Goal: Information Seeking & Learning: Learn about a topic

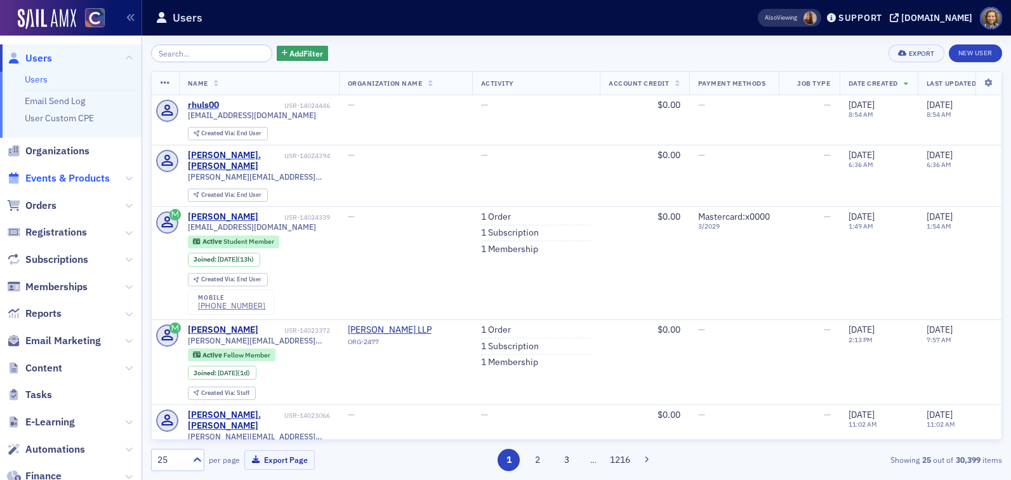
click at [54, 178] on span "Events & Products" at bounding box center [67, 178] width 84 height 14
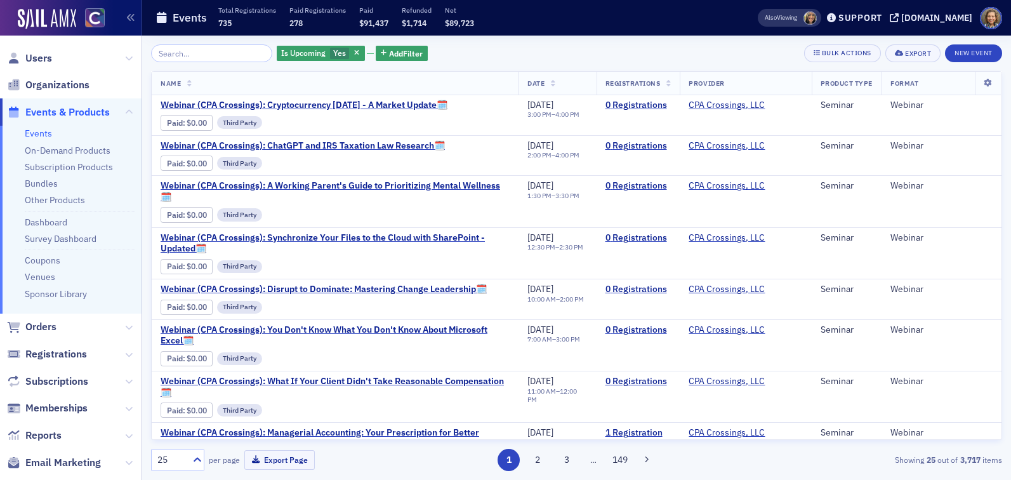
click at [192, 56] on input "search" at bounding box center [211, 53] width 121 height 18
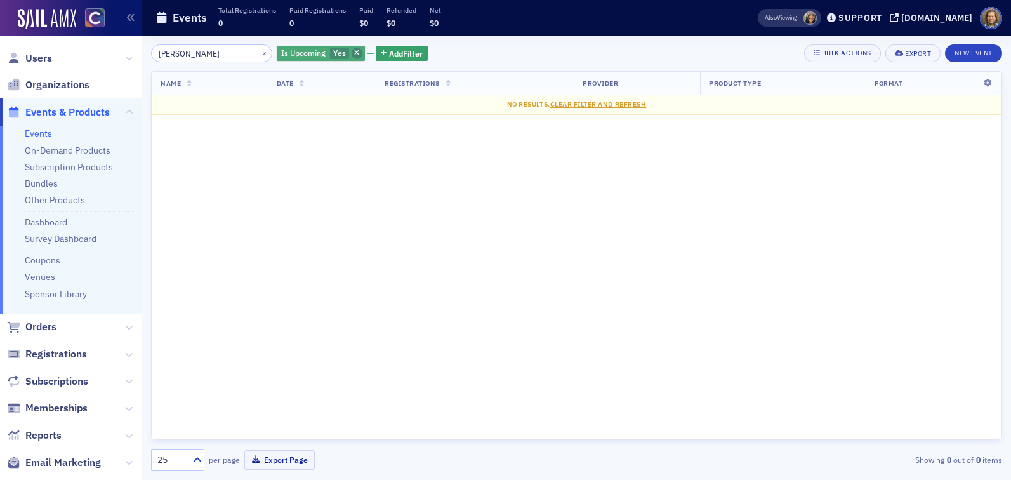
type input "[PERSON_NAME]"
click at [354, 53] on icon "button" at bounding box center [356, 53] width 5 height 7
click at [39, 135] on link "Events" at bounding box center [38, 133] width 27 height 11
drag, startPoint x: 210, startPoint y: 51, endPoint x: 99, endPoint y: 52, distance: 111.1
click at [99, 53] on div "Users Organizations Events & Products Events On-Demand Products Subscription Pr…" at bounding box center [505, 240] width 1011 height 480
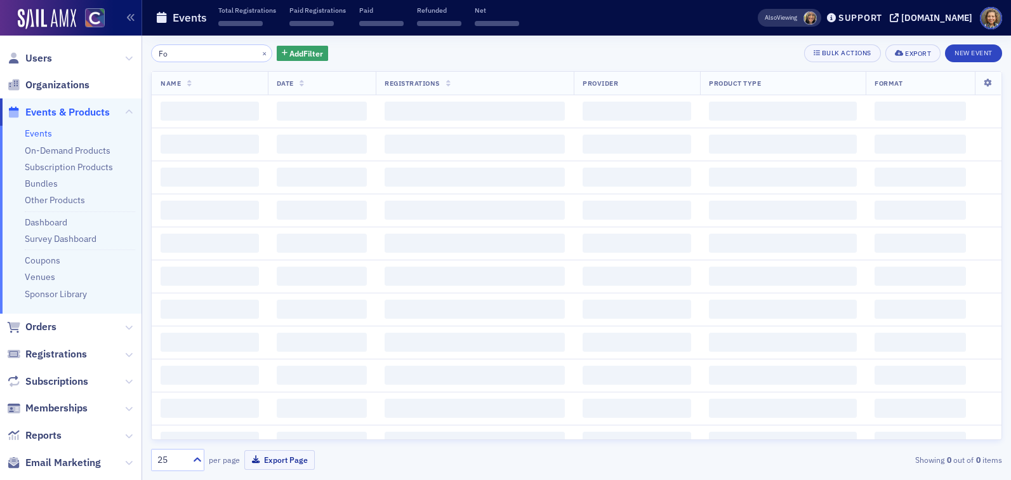
type input "F"
type input "S"
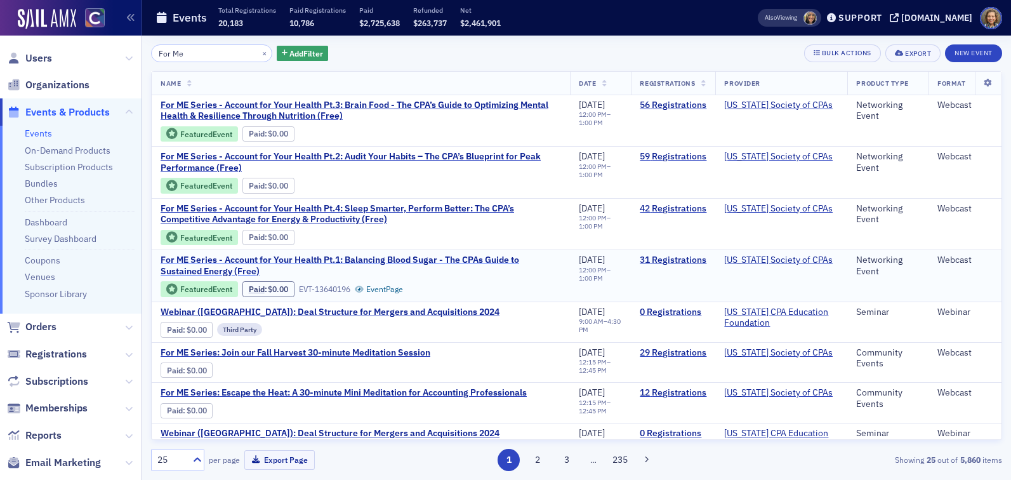
type input "For Me"
click at [401, 266] on span "For ME Series - Account for Your Health Pt.1: Balancing Blood Sugar - The CPAs …" at bounding box center [361, 265] width 400 height 22
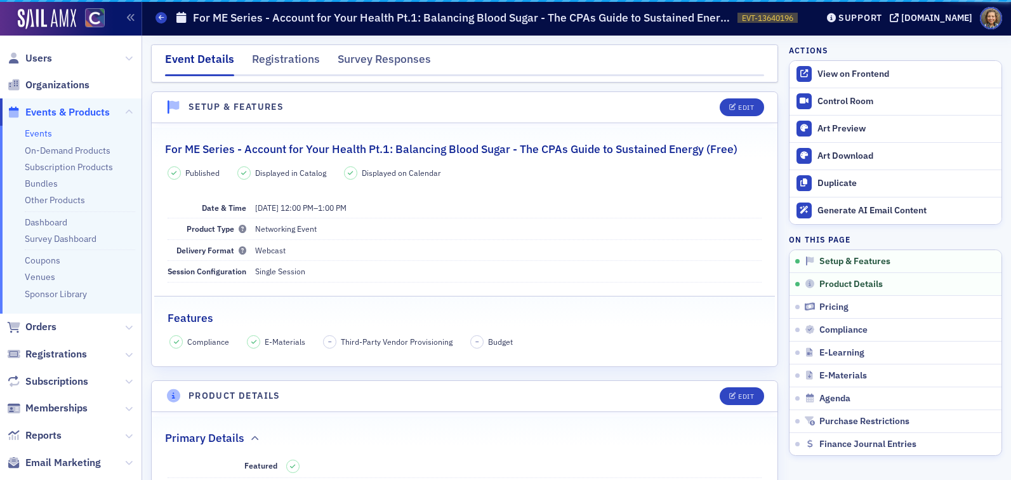
click at [468, 261] on dd "Single Session" at bounding box center [508, 271] width 507 height 20
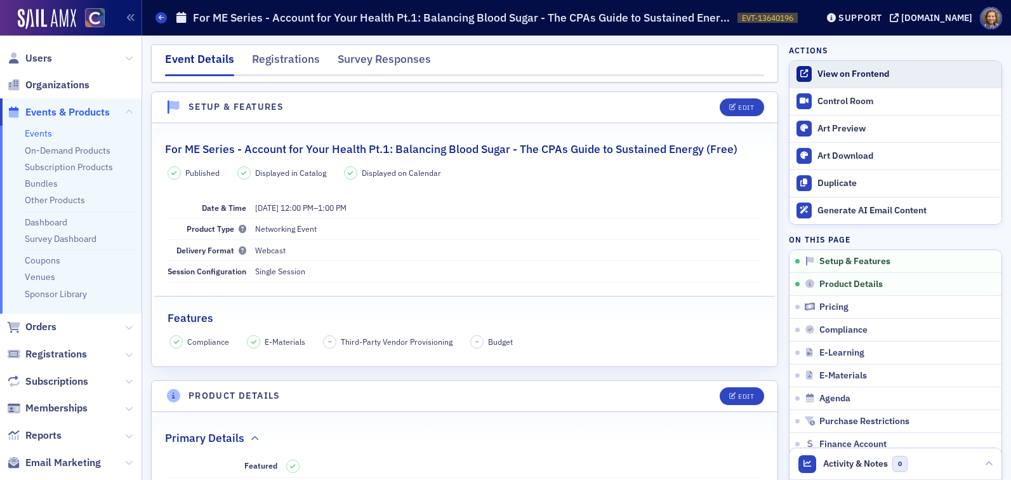
click at [864, 77] on div "View on Frontend" at bounding box center [906, 74] width 178 height 11
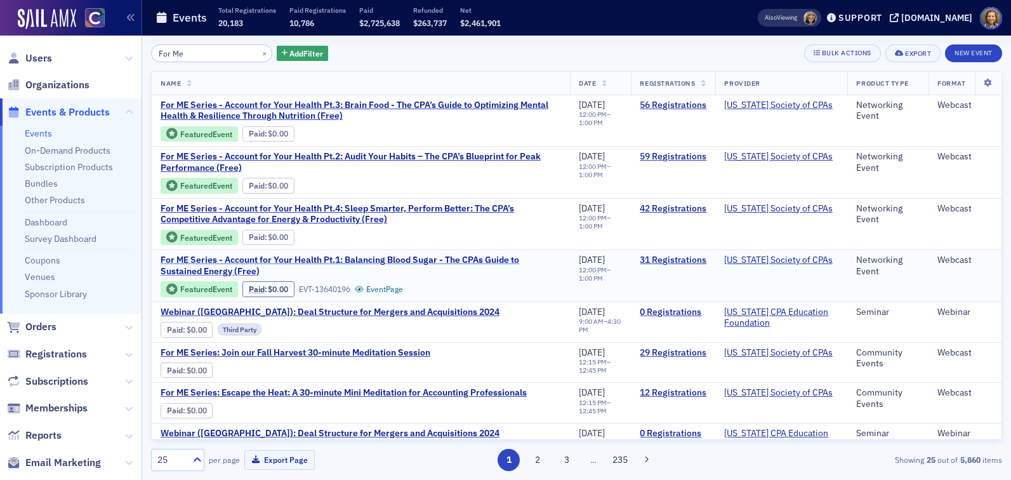
click at [265, 260] on span "For ME Series - Account for Your Health Pt.1: Balancing Blood Sugar - The CPAs …" at bounding box center [361, 265] width 400 height 22
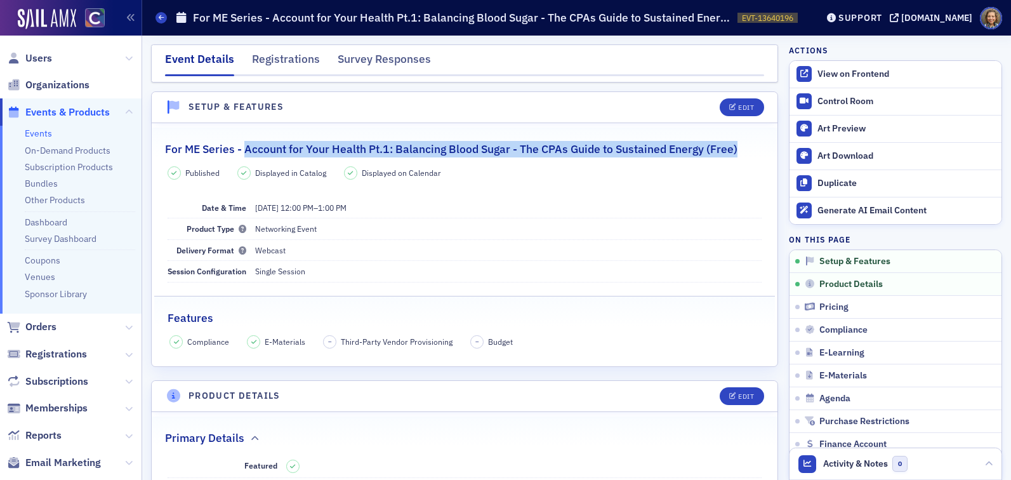
drag, startPoint x: 244, startPoint y: 148, endPoint x: 742, endPoint y: 150, distance: 497.5
click at [742, 150] on div "For ME Series - Account for Your Health Pt.1: Balancing Blood Sugar - The CPAs …" at bounding box center [464, 143] width 599 height 30
copy h2 "Account for Your Health Pt.1: Balancing Blood Sugar - The CPAs Guide to Sustain…"
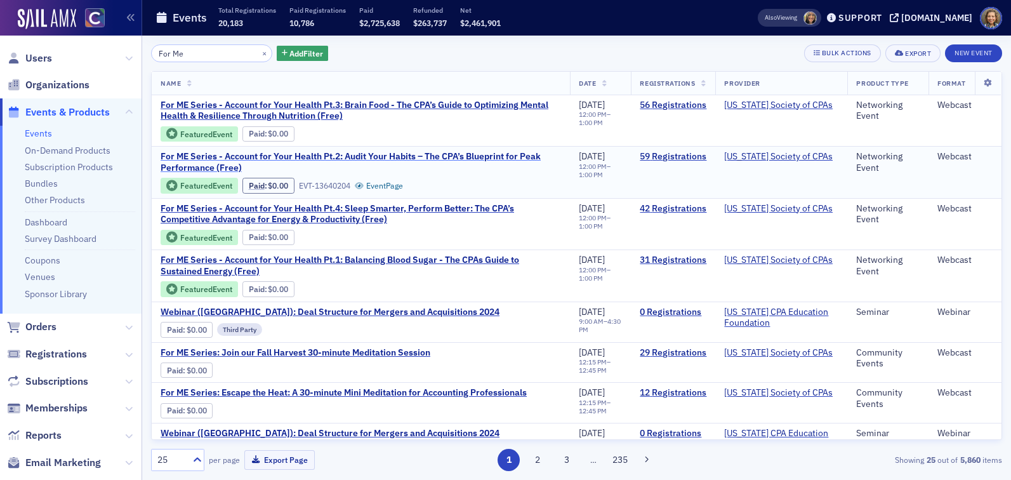
click at [359, 158] on span "For ME Series - Account for Your Health Pt.2: Audit Your Habits – The CPA’s Blu…" at bounding box center [361, 162] width 400 height 22
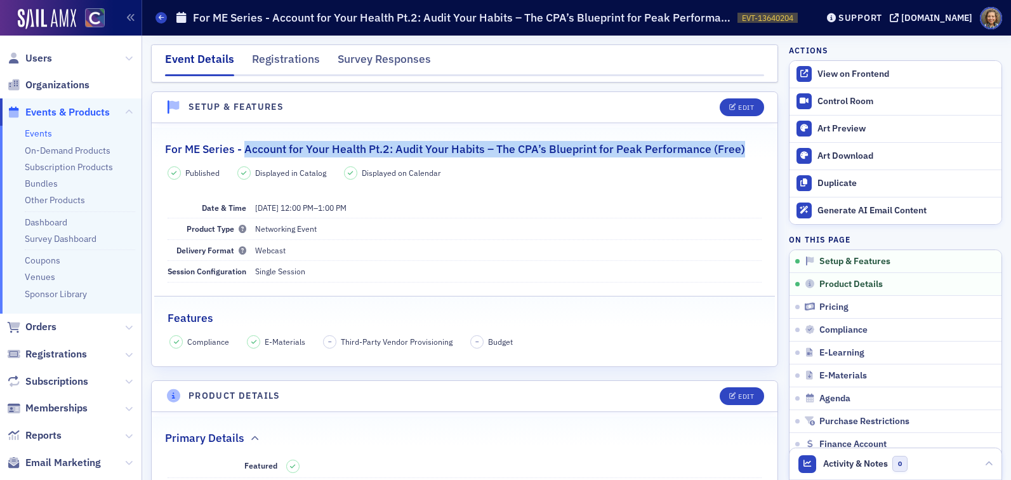
drag, startPoint x: 246, startPoint y: 148, endPoint x: 748, endPoint y: 150, distance: 502.6
click at [748, 150] on div "For ME Series - Account for Your Health Pt.2: Audit Your Habits – The CPA’s Blu…" at bounding box center [464, 143] width 599 height 30
copy h2 "Account for Your Health Pt.2: Audit Your Habits – The CPA’s Blueprint for Peak …"
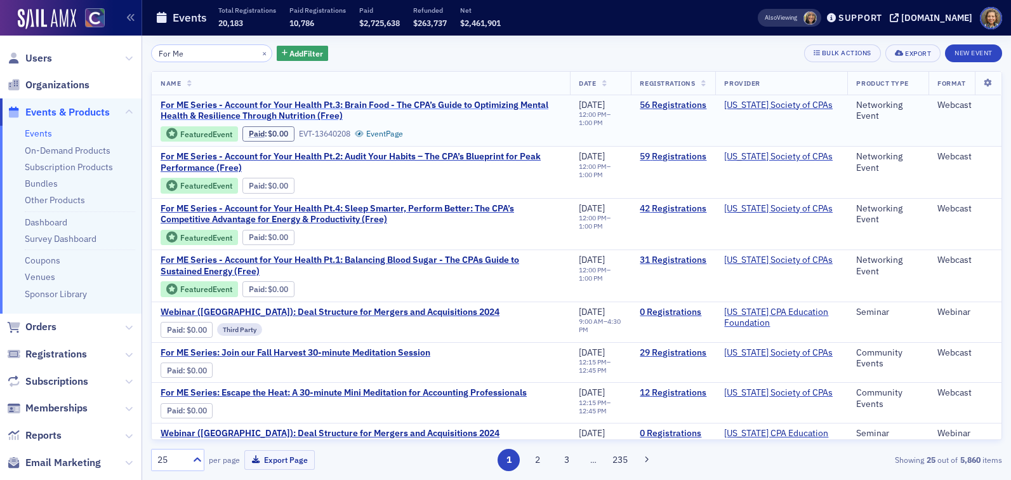
click at [340, 110] on span "For ME Series - Account for Your Health Pt.3: Brain Food - The CPA’s Guide to O…" at bounding box center [361, 111] width 400 height 22
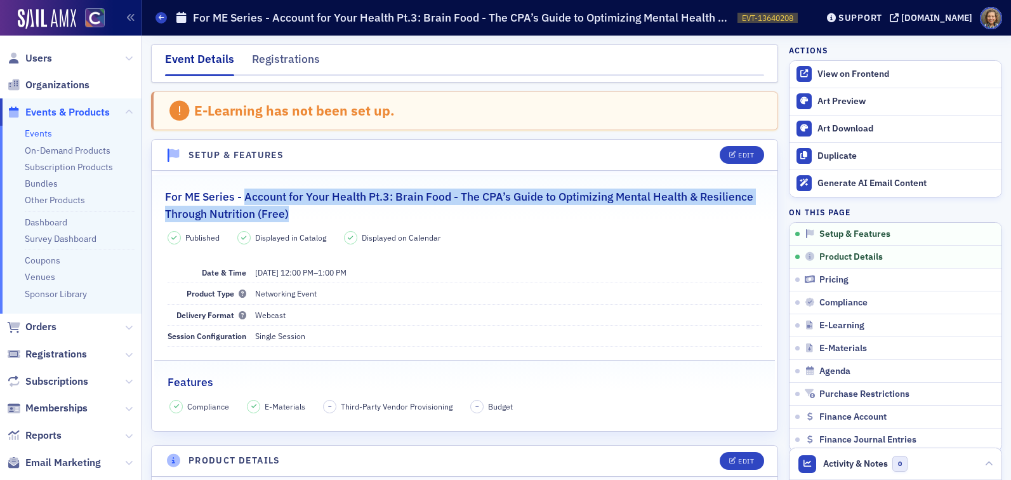
drag, startPoint x: 246, startPoint y: 198, endPoint x: 312, endPoint y: 213, distance: 67.1
click at [312, 213] on h2 "For ME Series - Account for Your Health Pt.3: Brain Food - The CPA’s Guide to O…" at bounding box center [464, 205] width 599 height 34
copy h2 "Account for Your Health Pt.3: Brain Food - The CPA’s Guide to Optimizing Mental…"
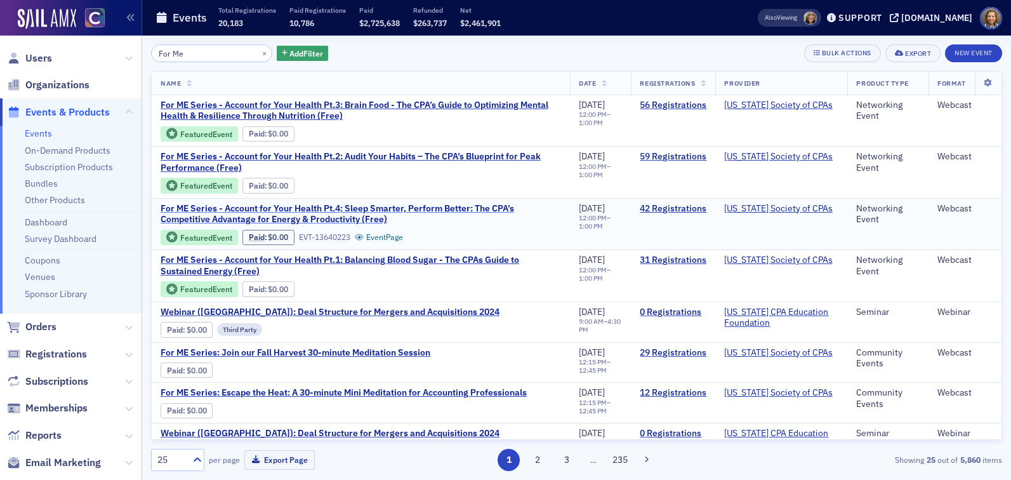
click at [300, 209] on span "For ME Series - Account for Your Health Pt.4: Sleep Smarter, Perform Better: Th…" at bounding box center [361, 214] width 400 height 22
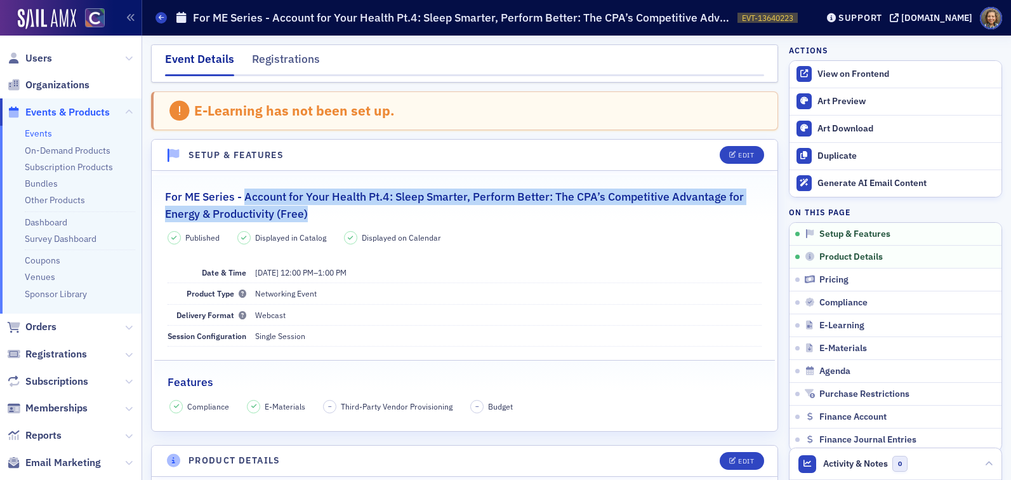
drag, startPoint x: 244, startPoint y: 197, endPoint x: 339, endPoint y: 220, distance: 98.0
click at [339, 220] on h2 "For ME Series - Account for Your Health Pt.4: Sleep Smarter, Perform Better: Th…" at bounding box center [464, 205] width 599 height 34
copy h2 "Account for Your Health Pt.4: Sleep Smarter, Perform Better: The CPA’s Competit…"
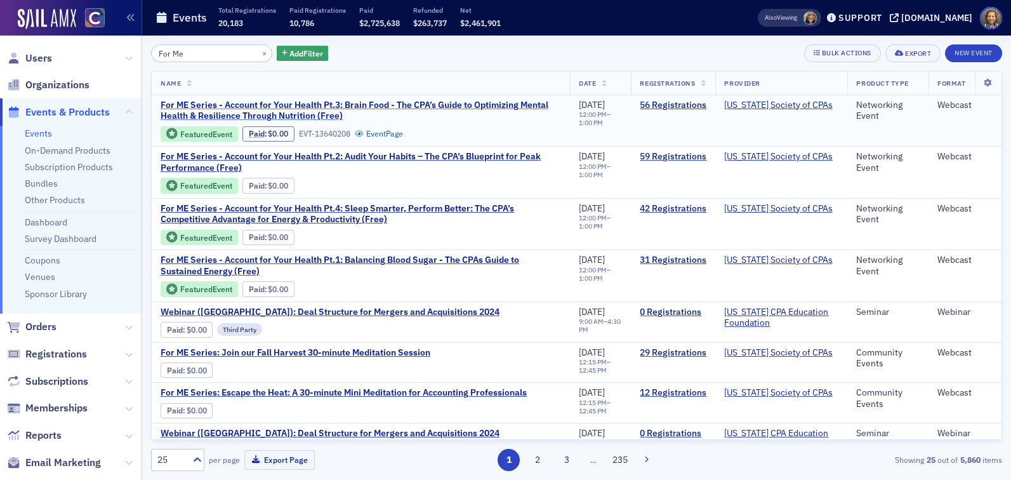
click at [351, 107] on span "For ME Series - Account for Your Health Pt.3: Brain Food - The CPA’s Guide to O…" at bounding box center [361, 111] width 400 height 22
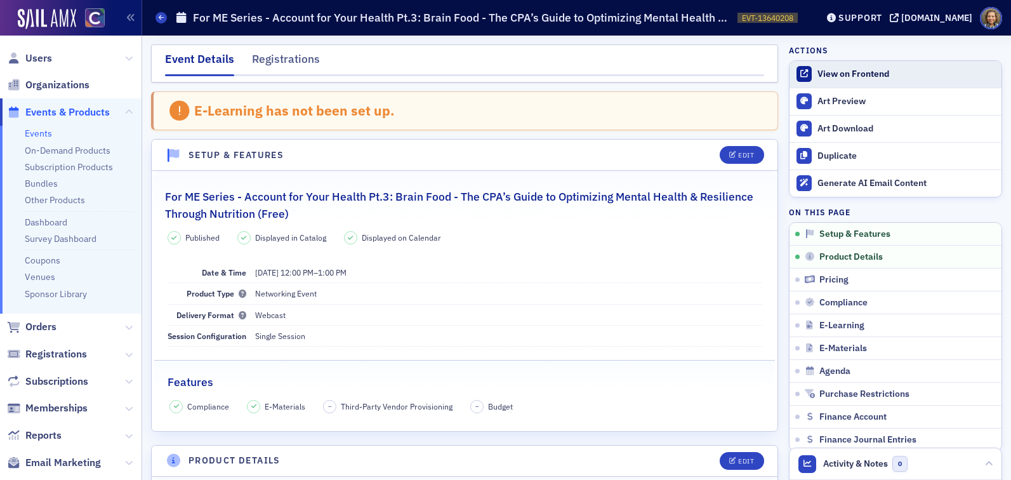
click at [845, 74] on div "View on Frontend" at bounding box center [906, 74] width 178 height 11
